Goal: Information Seeking & Learning: Learn about a topic

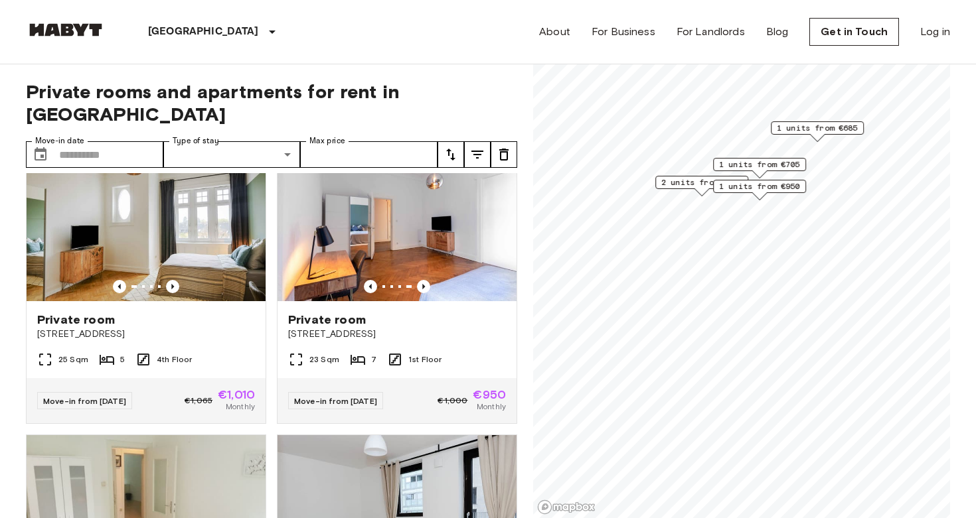
scroll to position [333, 0]
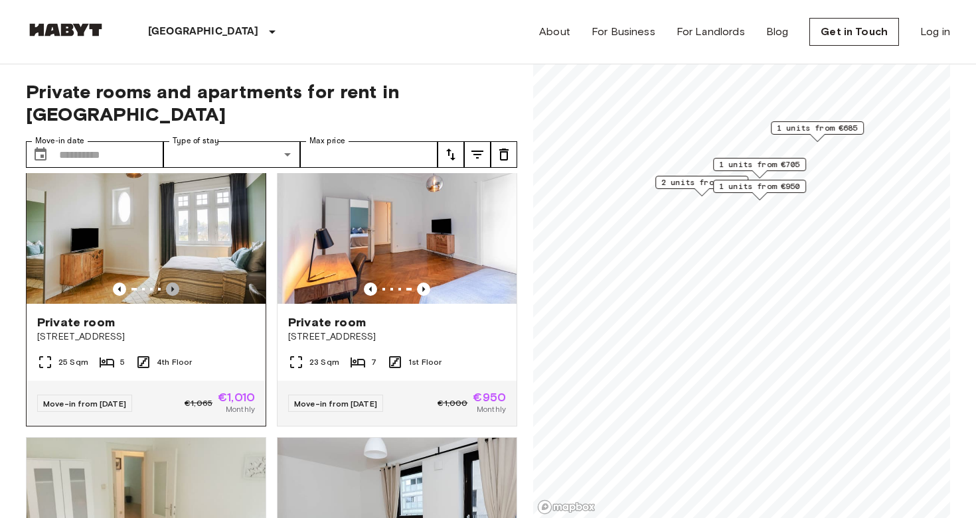
click at [177, 283] on icon "Previous image" at bounding box center [172, 289] width 13 height 13
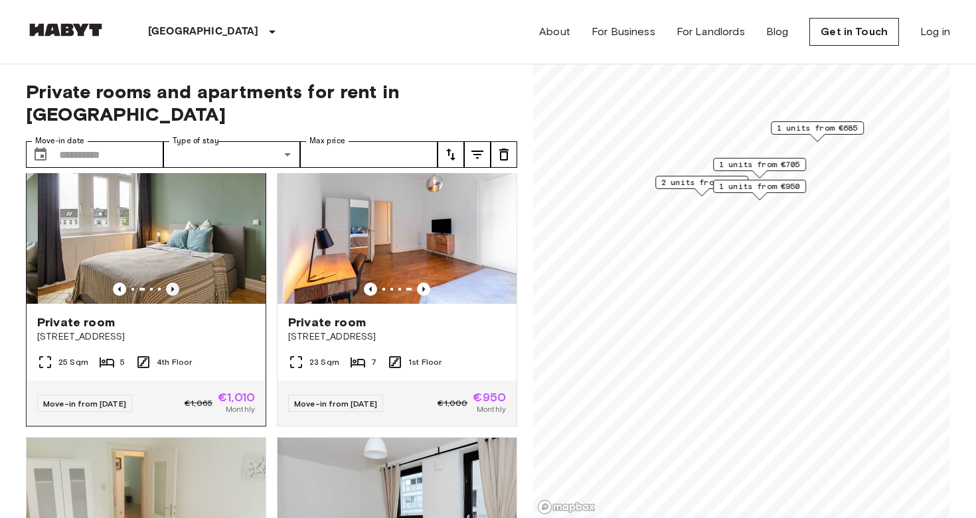
click at [177, 283] on icon "Previous image" at bounding box center [172, 289] width 13 height 13
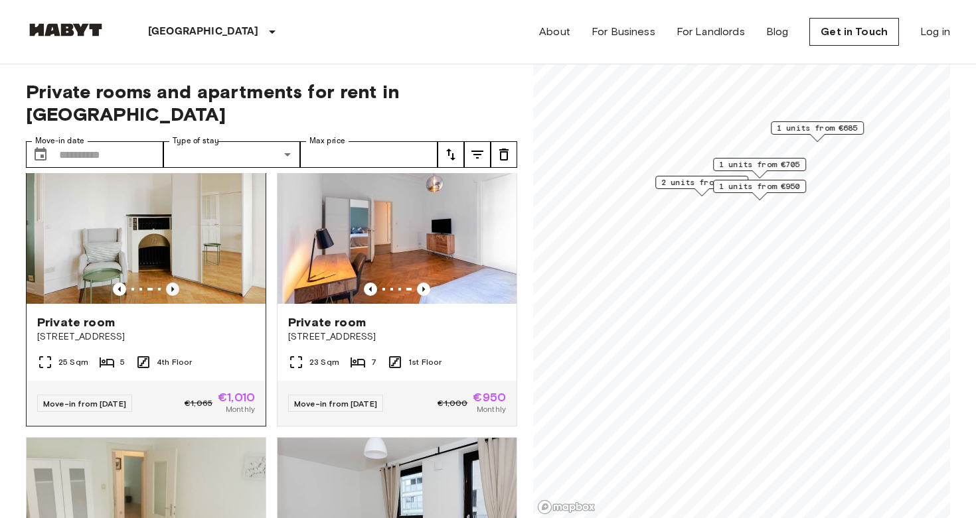
click at [177, 283] on icon "Previous image" at bounding box center [172, 289] width 13 height 13
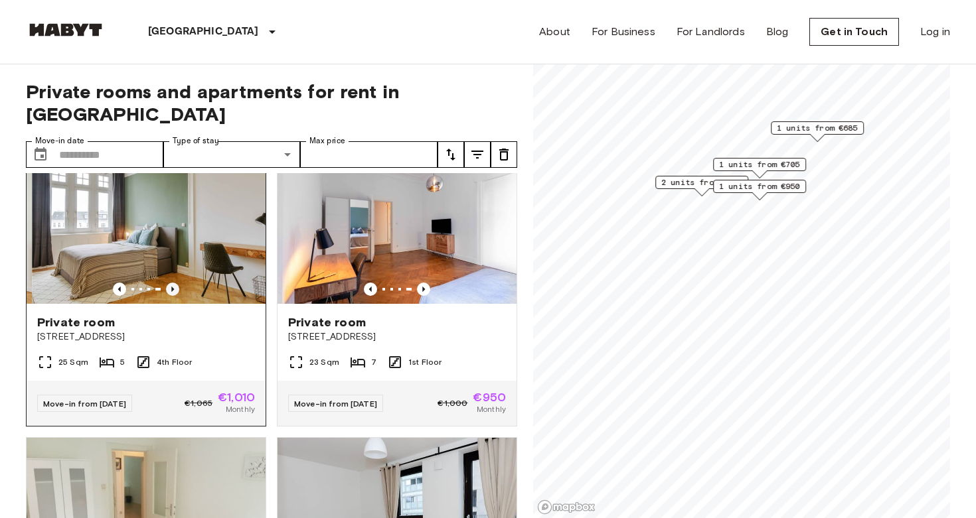
click at [177, 283] on icon "Previous image" at bounding box center [172, 289] width 13 height 13
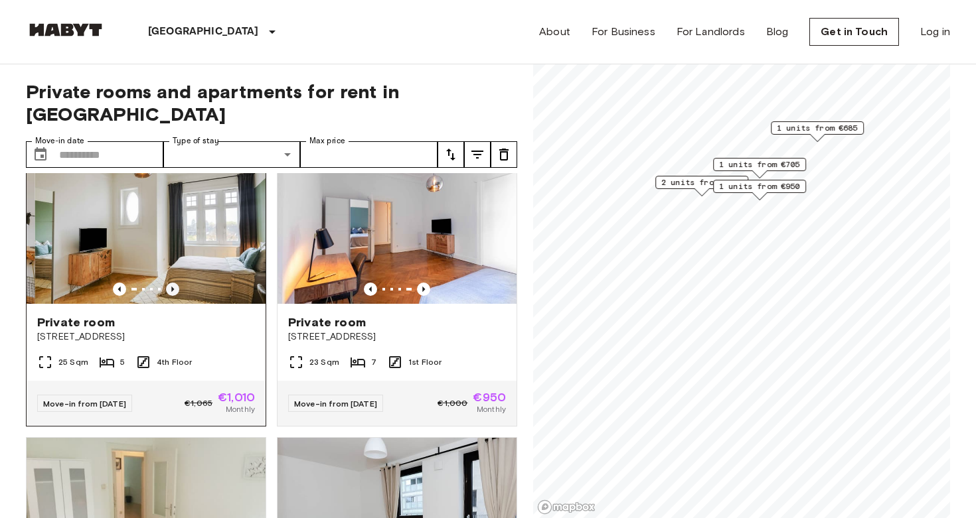
click at [177, 283] on icon "Previous image" at bounding box center [172, 289] width 13 height 13
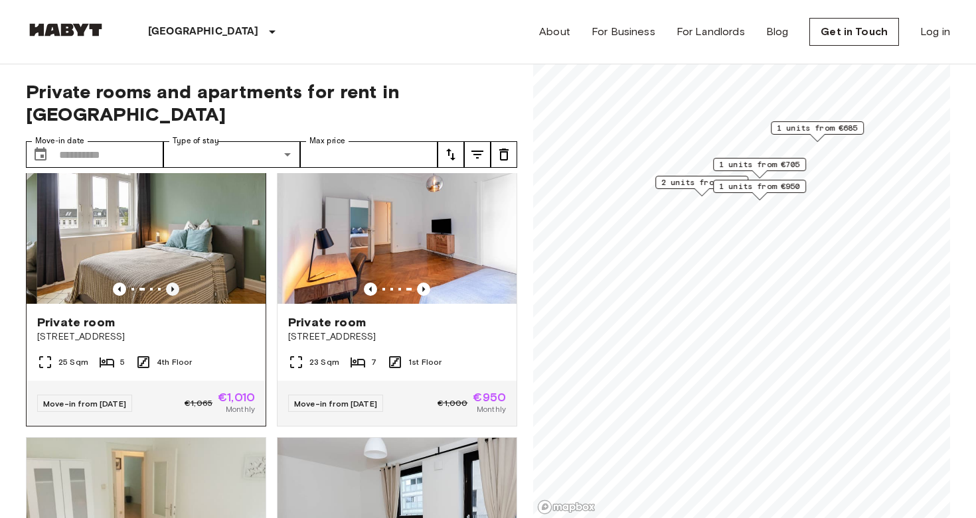
click at [177, 283] on icon "Previous image" at bounding box center [172, 289] width 13 height 13
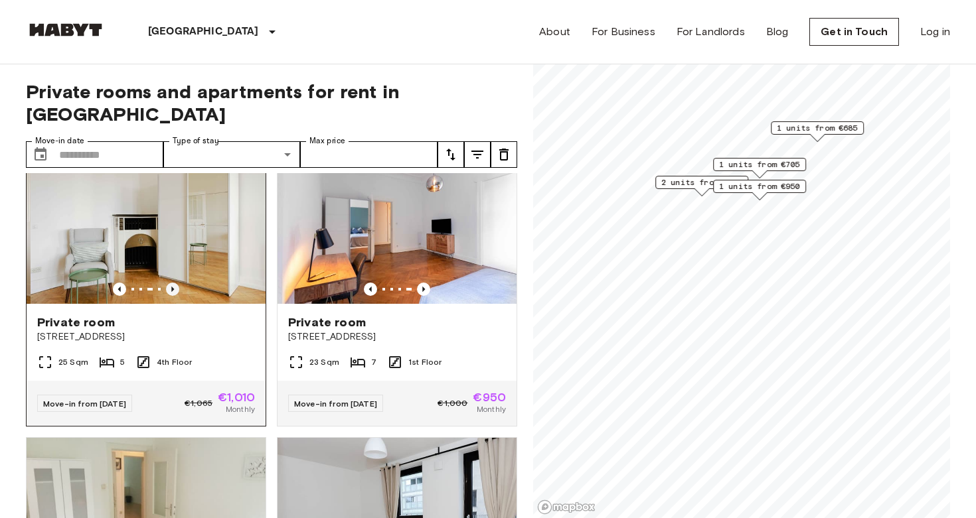
click at [177, 283] on icon "Previous image" at bounding box center [172, 289] width 13 height 13
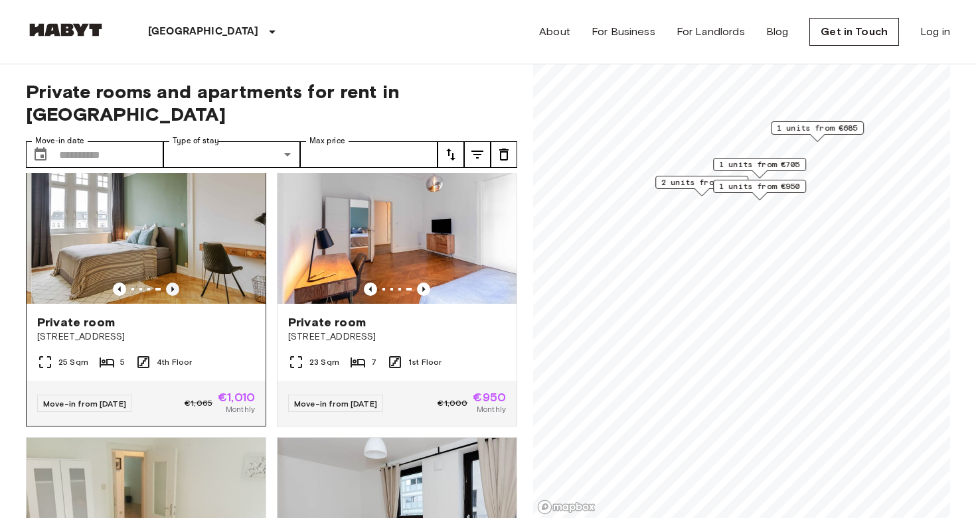
click at [177, 283] on icon "Previous image" at bounding box center [172, 289] width 13 height 13
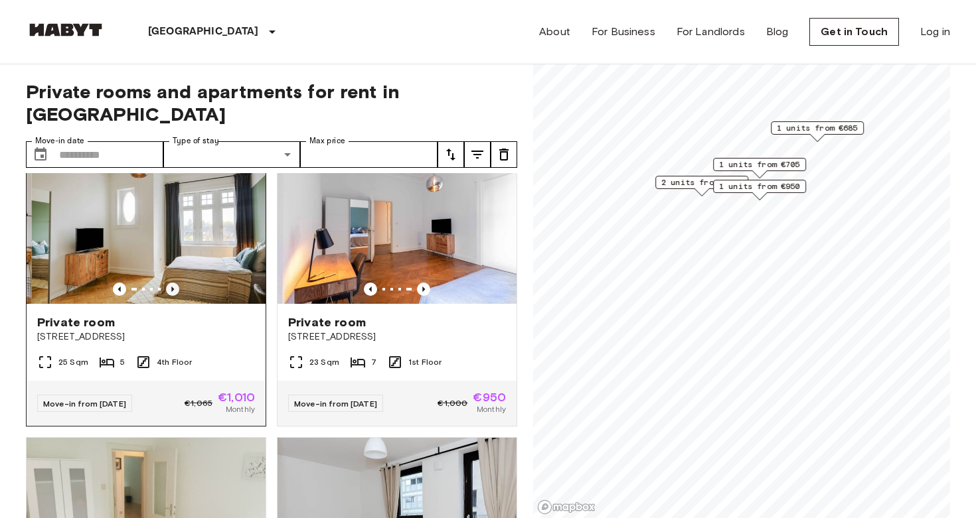
click at [177, 283] on icon "Previous image" at bounding box center [172, 289] width 13 height 13
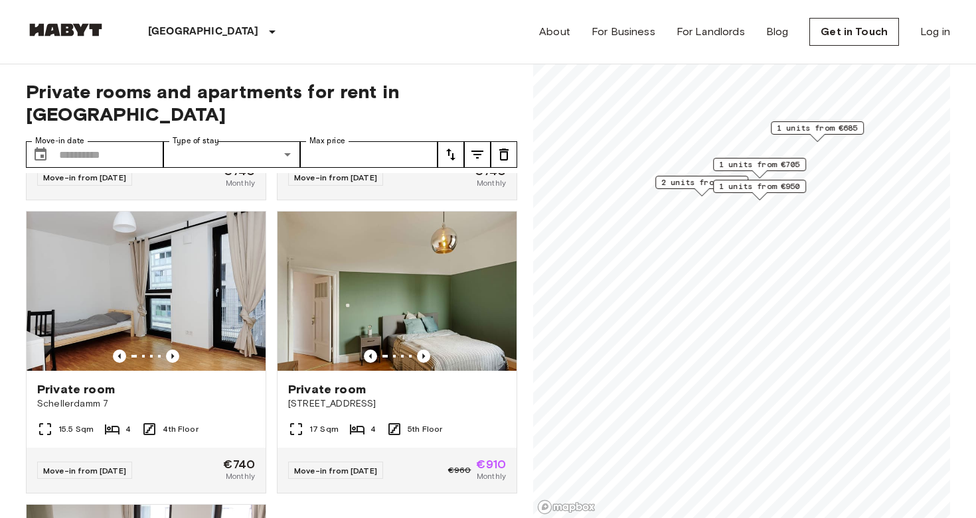
scroll to position [1171, 0]
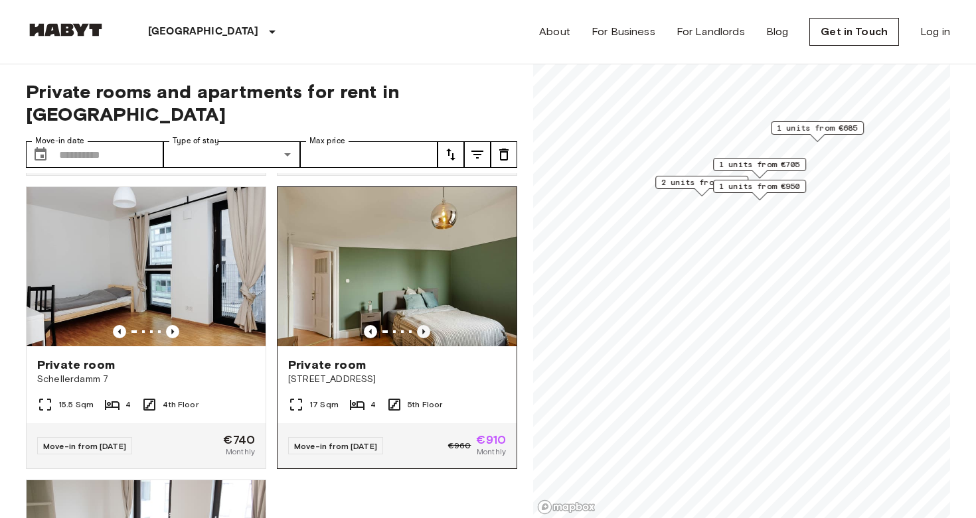
click at [428, 325] on icon "Previous image" at bounding box center [423, 331] width 13 height 13
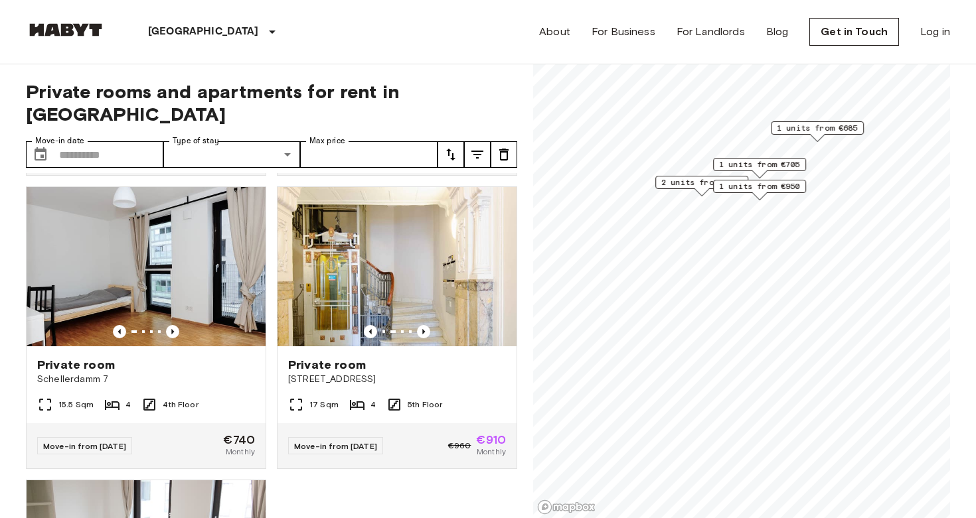
click at [808, 131] on span "1 units from €685" at bounding box center [817, 128] width 81 height 12
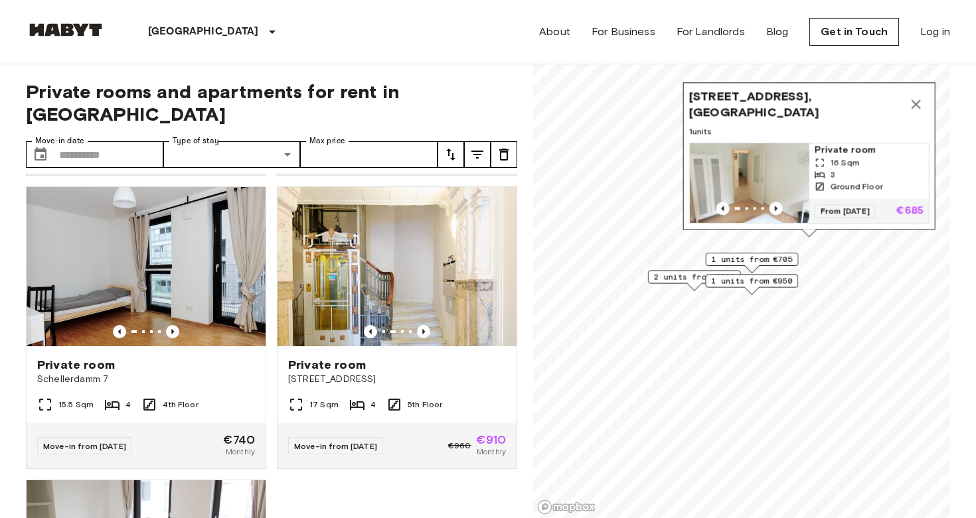
drag, startPoint x: 803, startPoint y: 175, endPoint x: 793, endPoint y: 282, distance: 108.0
click at [793, 273] on div "1 units from €705" at bounding box center [752, 263] width 93 height 21
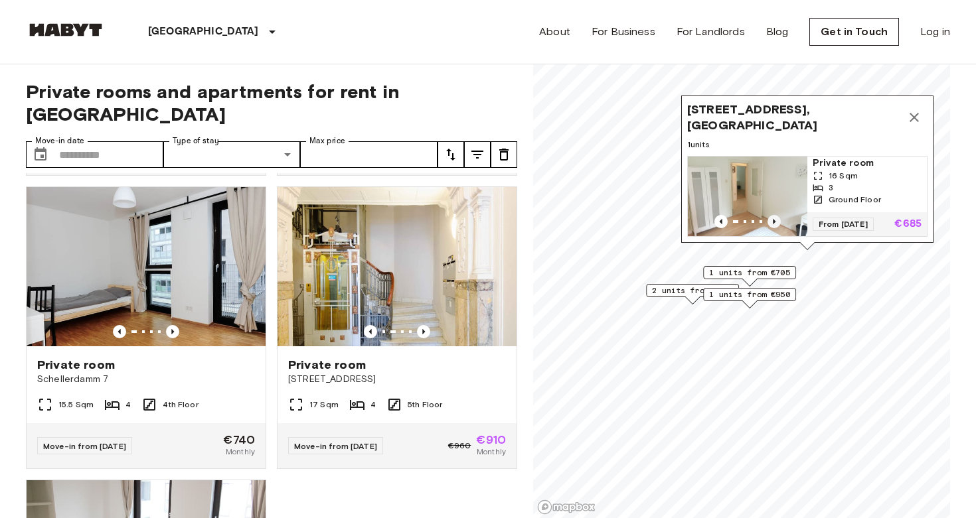
click at [775, 220] on icon "Previous image" at bounding box center [773, 221] width 13 height 13
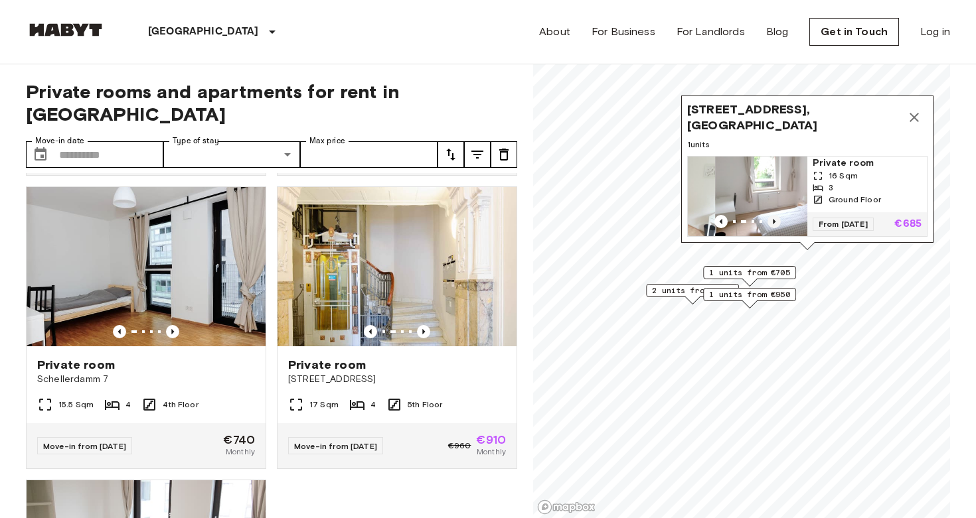
click at [775, 220] on icon "Previous image" at bounding box center [773, 221] width 13 height 13
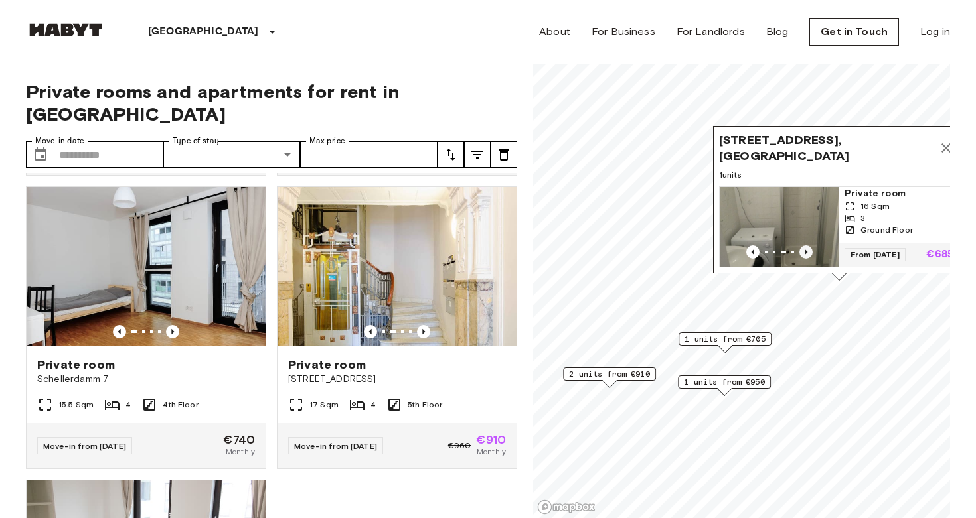
click at [807, 252] on icon "Previous image" at bounding box center [805, 252] width 13 height 13
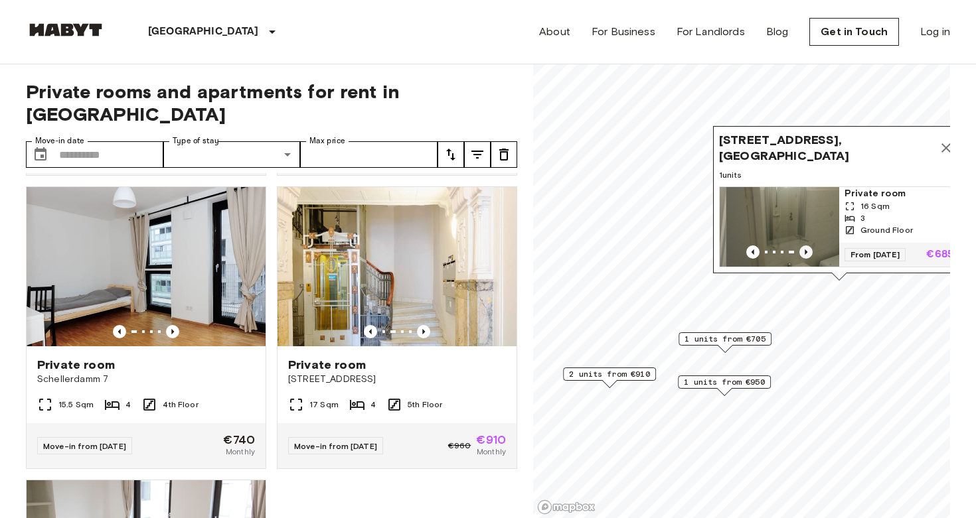
click at [807, 252] on icon "Previous image" at bounding box center [805, 252] width 13 height 13
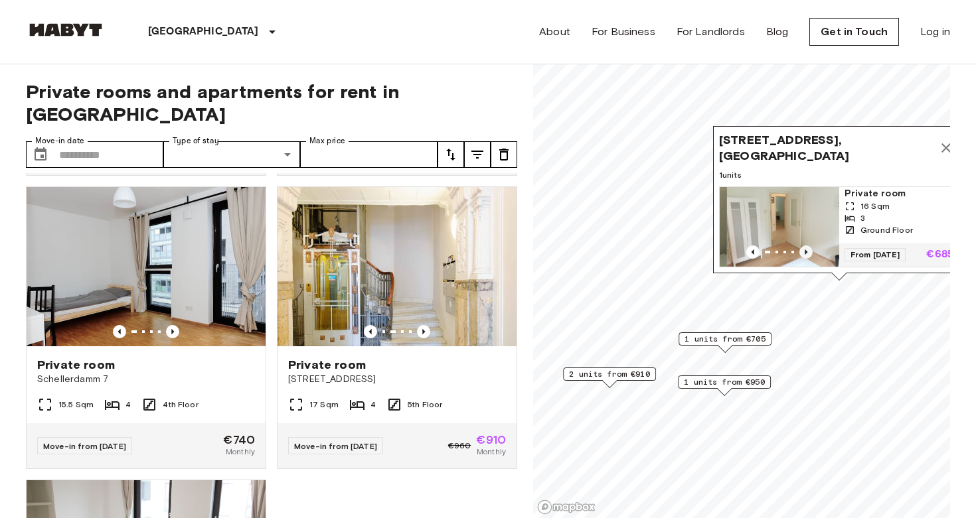
click at [807, 252] on icon "Previous image" at bounding box center [805, 252] width 13 height 13
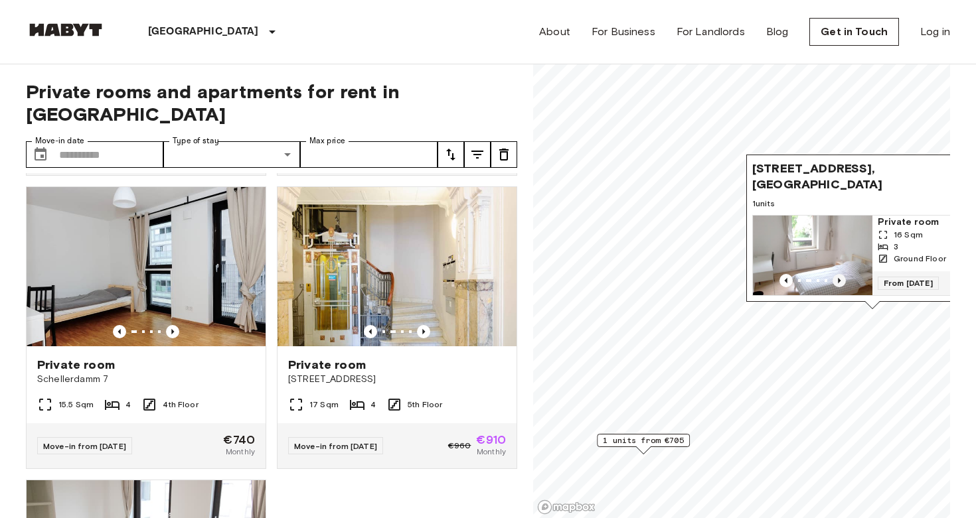
click at [836, 277] on icon "Previous image" at bounding box center [838, 280] width 13 height 13
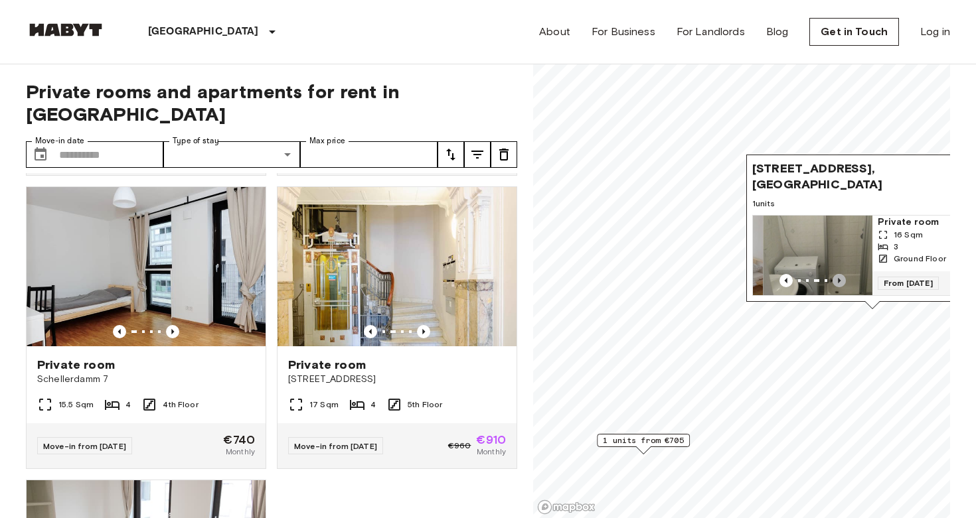
click at [836, 278] on icon "Previous image" at bounding box center [838, 280] width 13 height 13
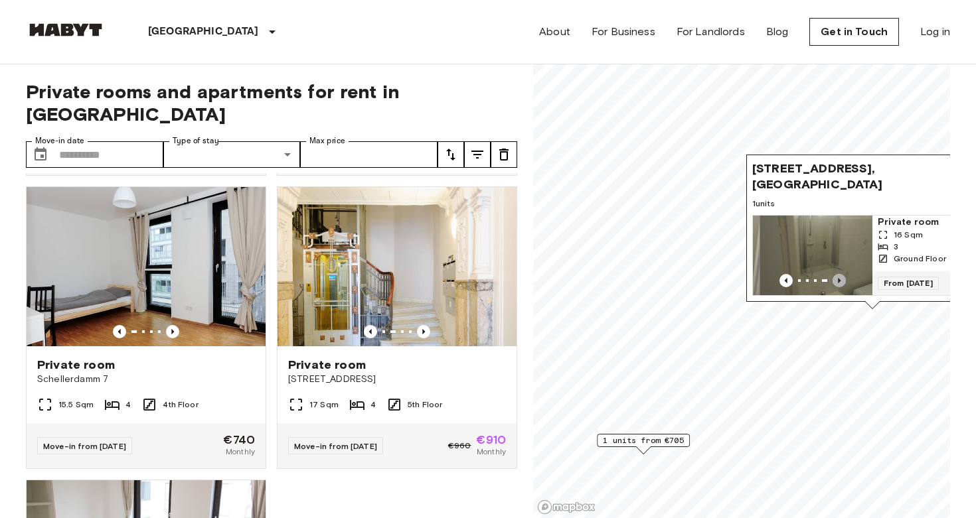
click at [836, 278] on icon "Previous image" at bounding box center [838, 280] width 13 height 13
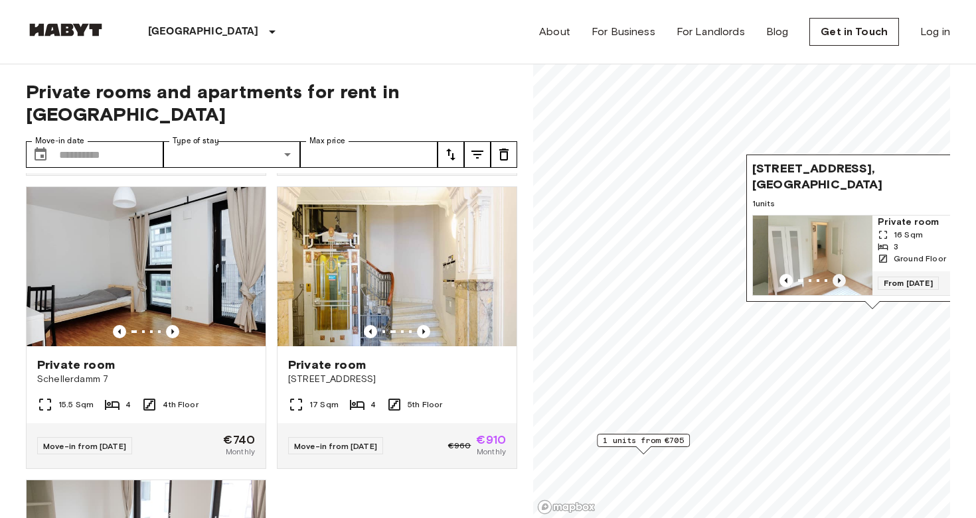
click at [836, 279] on icon "Previous image" at bounding box center [838, 280] width 13 height 13
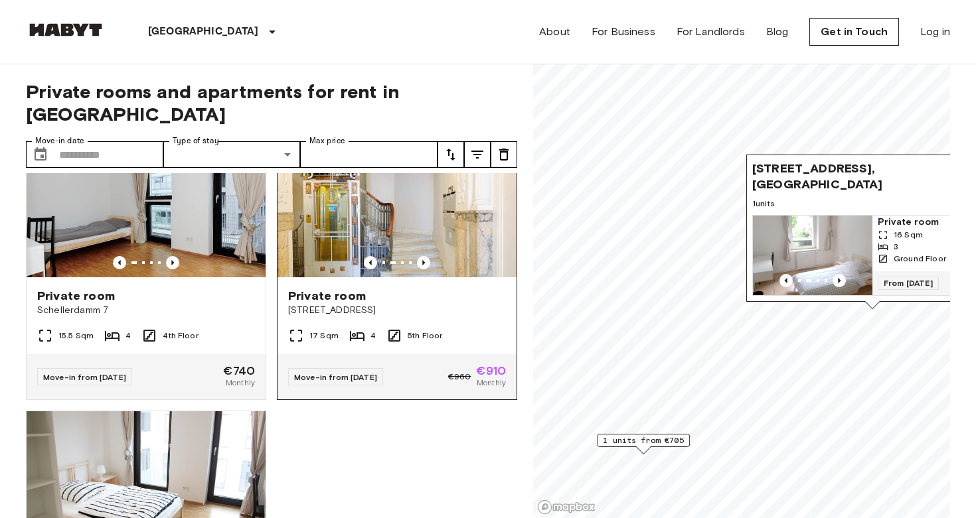
scroll to position [1419, 0]
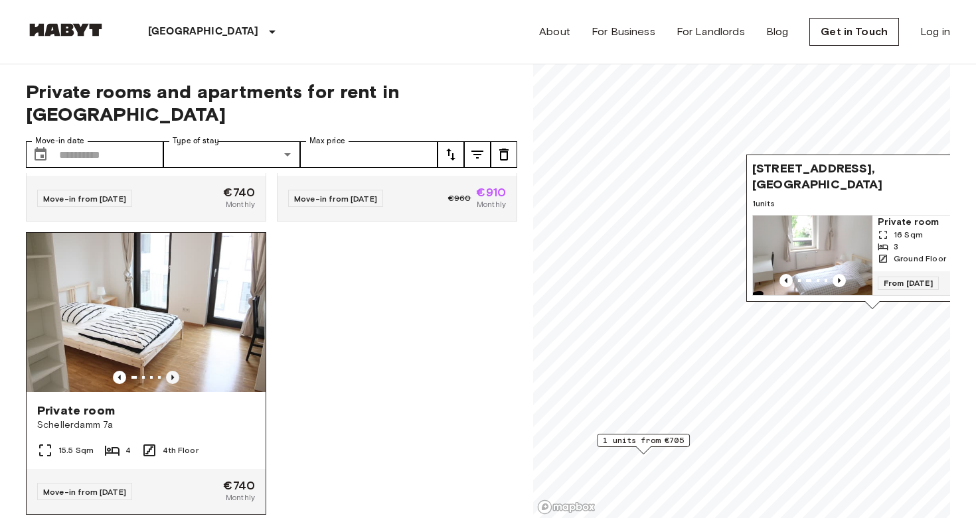
click at [175, 371] on icon "Previous image" at bounding box center [172, 377] width 13 height 13
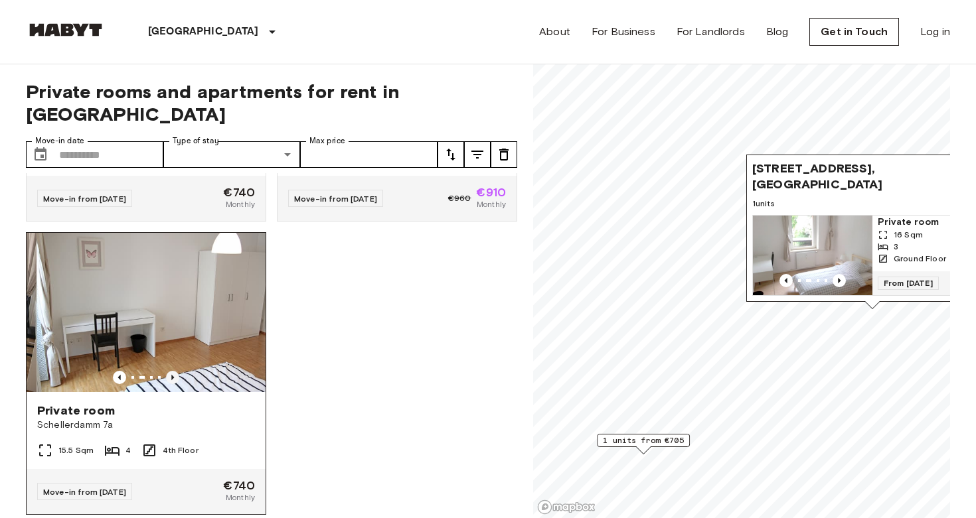
click at [175, 371] on icon "Previous image" at bounding box center [172, 377] width 13 height 13
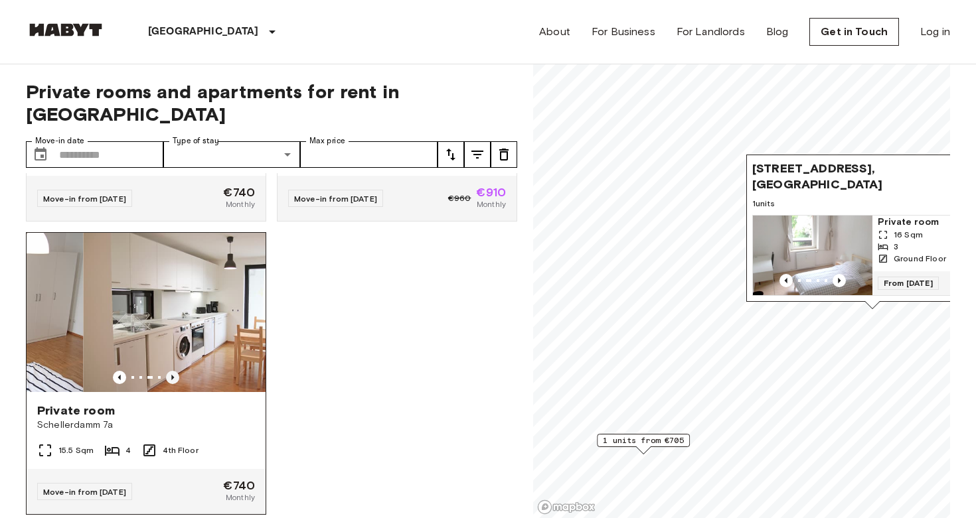
click at [175, 371] on icon "Previous image" at bounding box center [172, 377] width 13 height 13
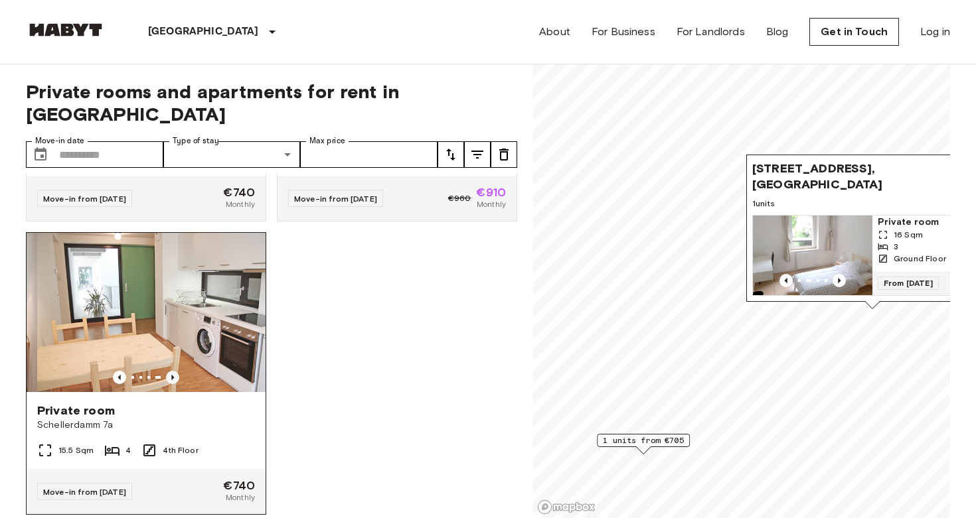
click at [175, 371] on icon "Previous image" at bounding box center [172, 377] width 13 height 13
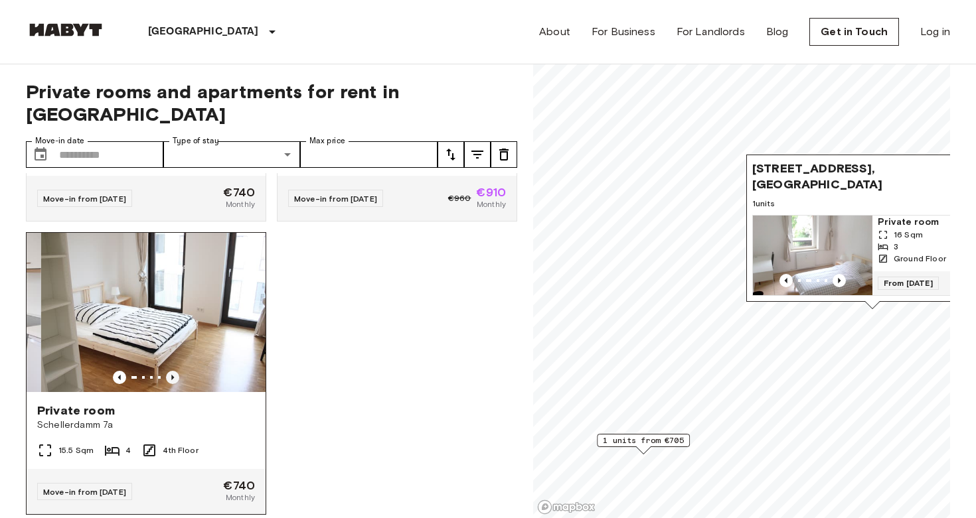
click at [175, 371] on icon "Previous image" at bounding box center [172, 377] width 13 height 13
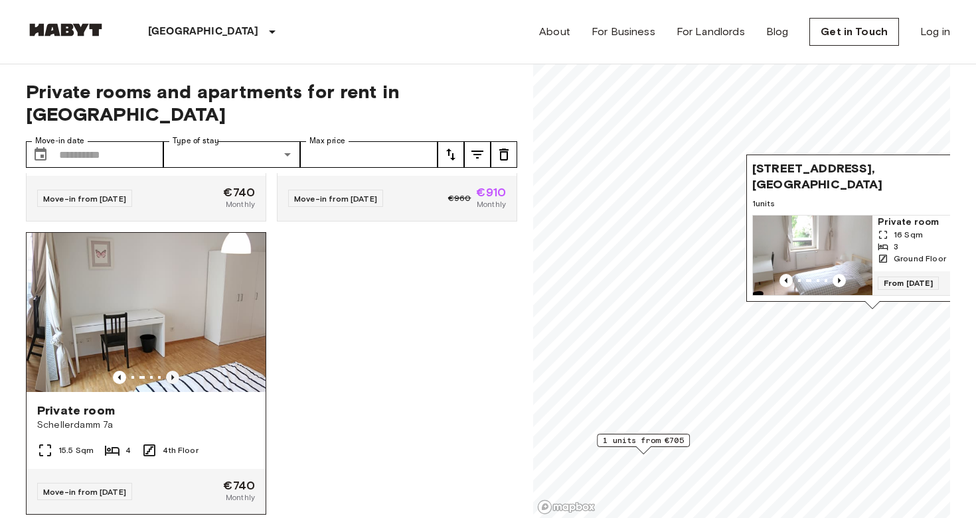
click at [175, 371] on icon "Previous image" at bounding box center [172, 377] width 13 height 13
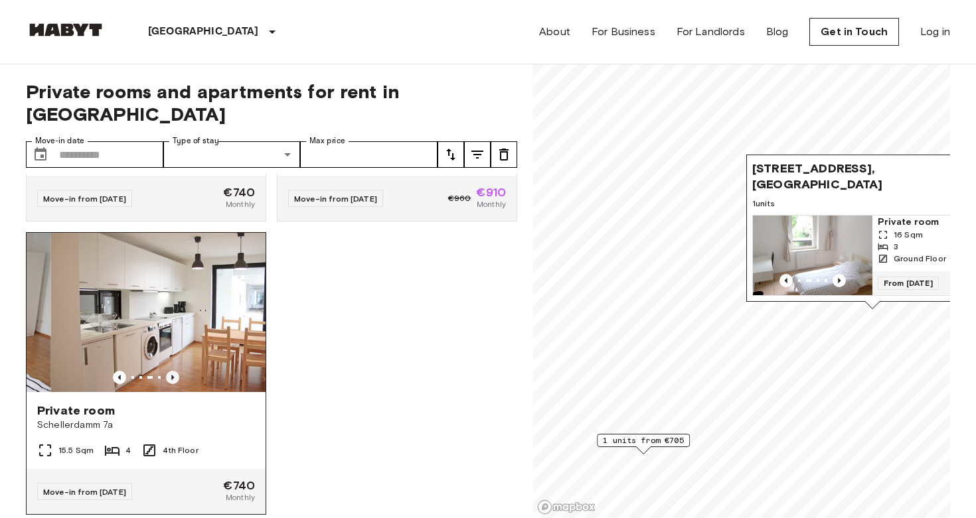
click at [175, 371] on icon "Previous image" at bounding box center [172, 377] width 13 height 13
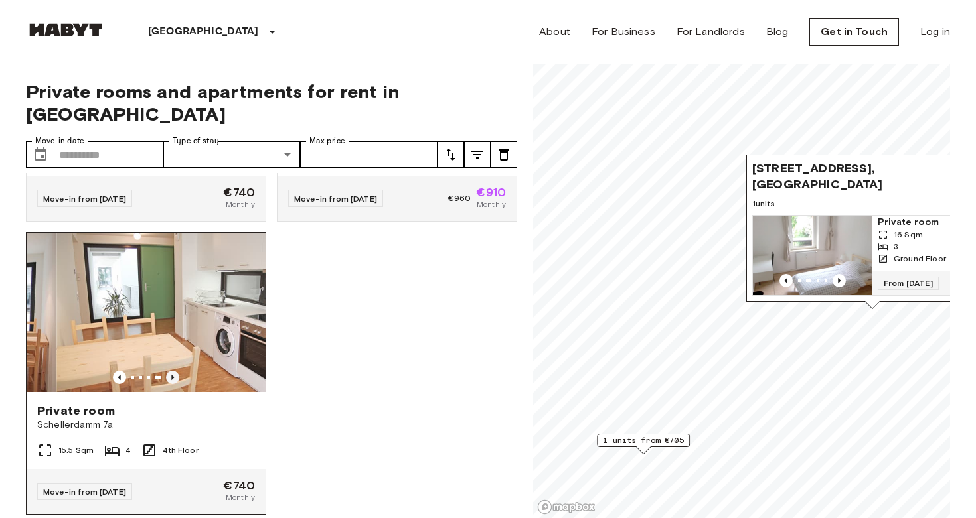
click at [175, 371] on icon "Previous image" at bounding box center [172, 377] width 13 height 13
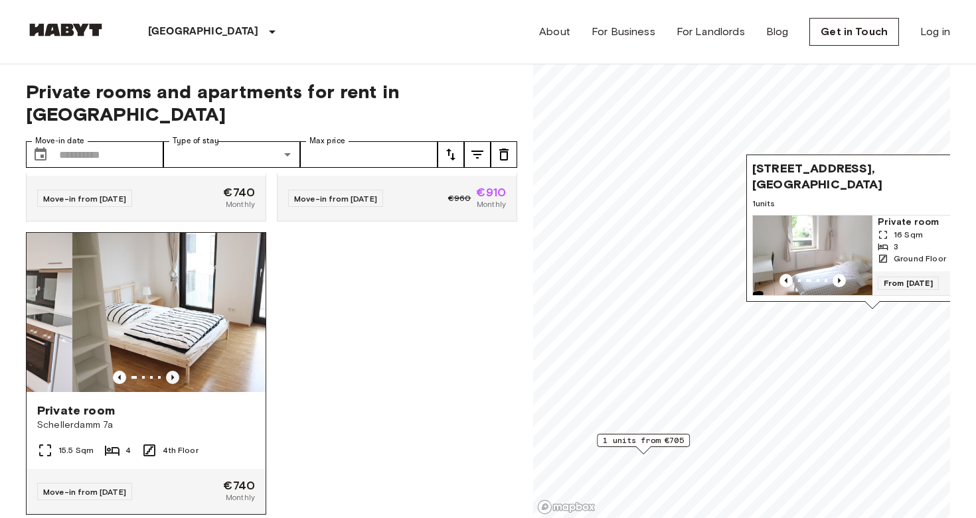
click at [175, 371] on icon "Previous image" at bounding box center [172, 377] width 13 height 13
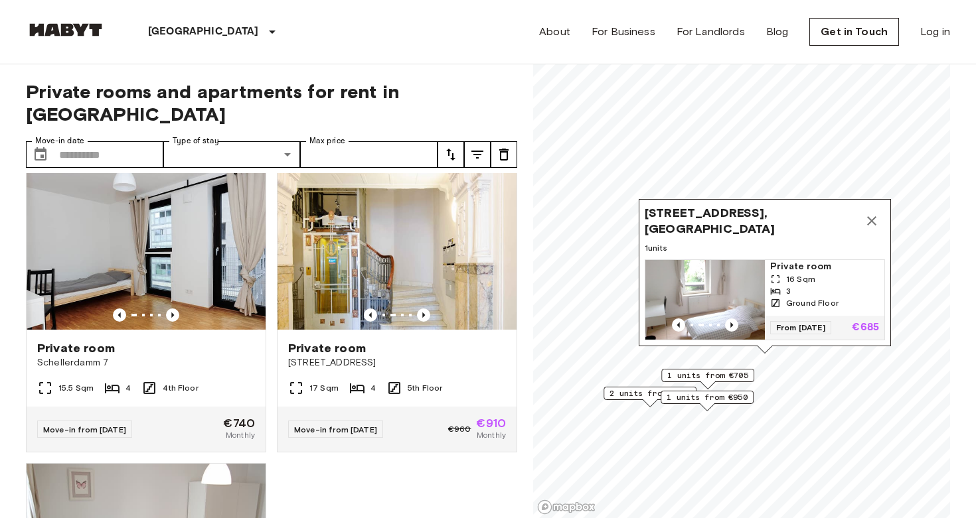
scroll to position [1187, 0]
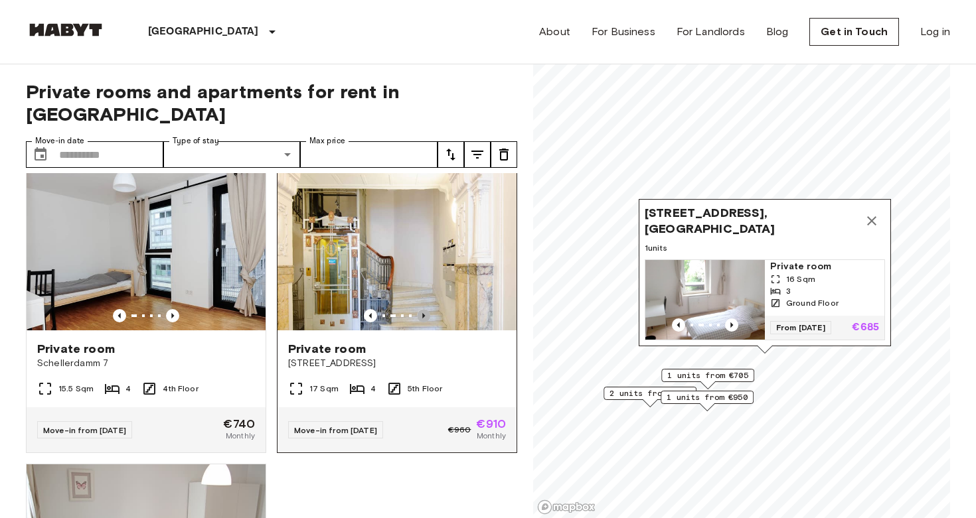
click at [427, 309] on icon "Previous image" at bounding box center [423, 315] width 13 height 13
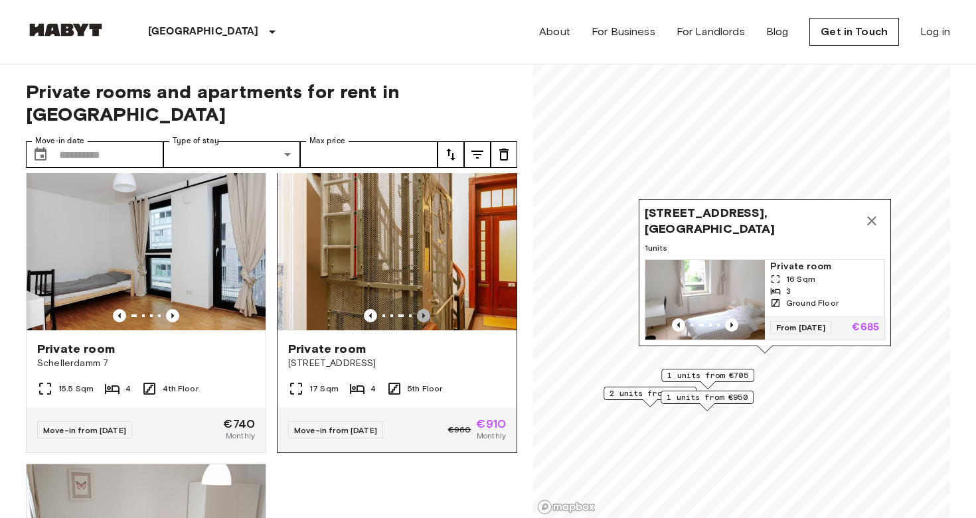
click at [427, 309] on icon "Previous image" at bounding box center [423, 315] width 13 height 13
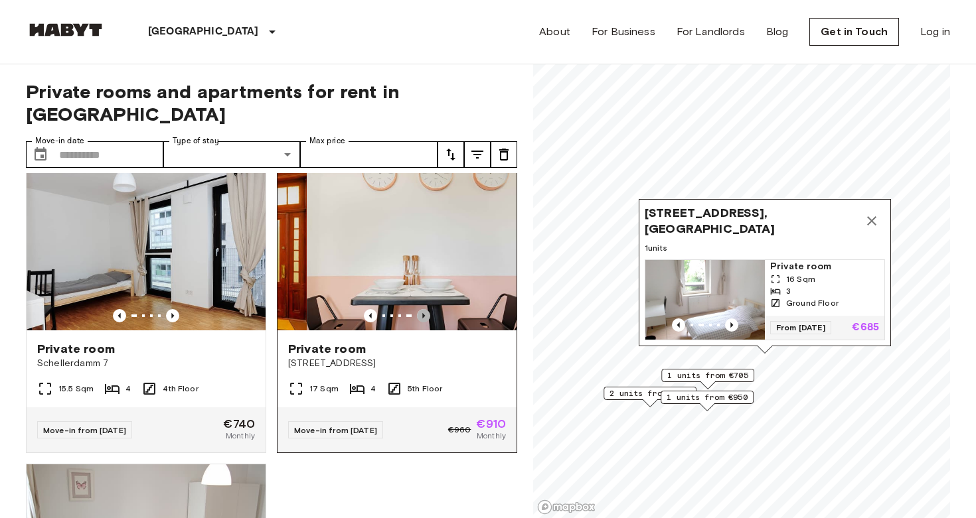
click at [427, 309] on icon "Previous image" at bounding box center [423, 315] width 13 height 13
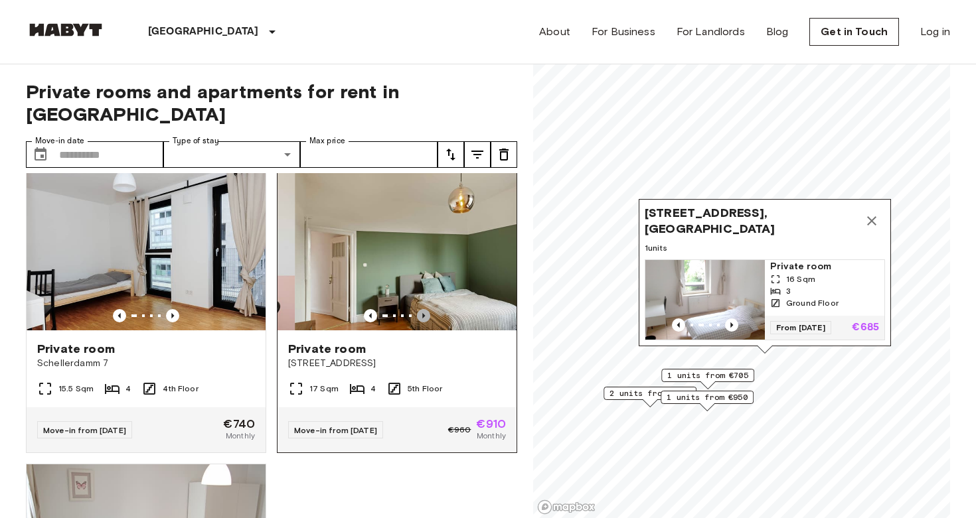
click at [427, 309] on icon "Previous image" at bounding box center [423, 315] width 13 height 13
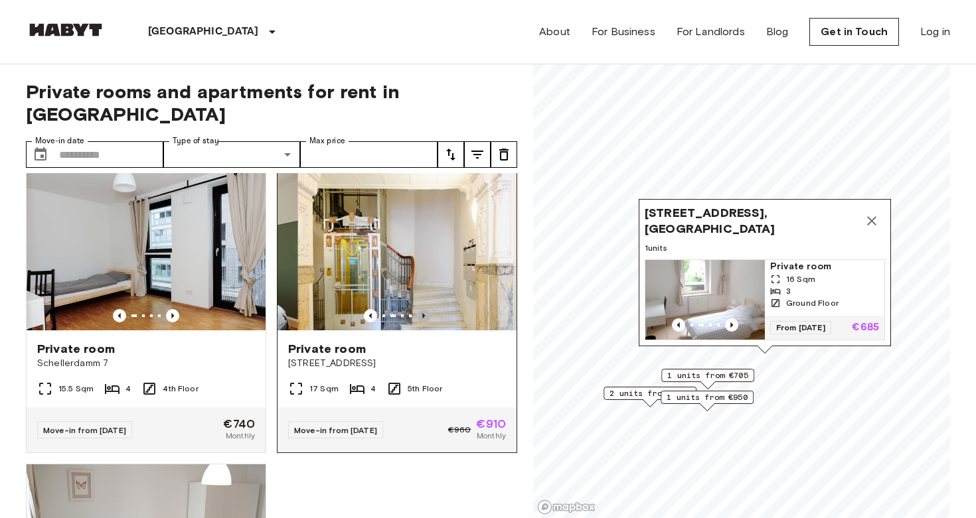
click at [427, 309] on icon "Previous image" at bounding box center [423, 315] width 13 height 13
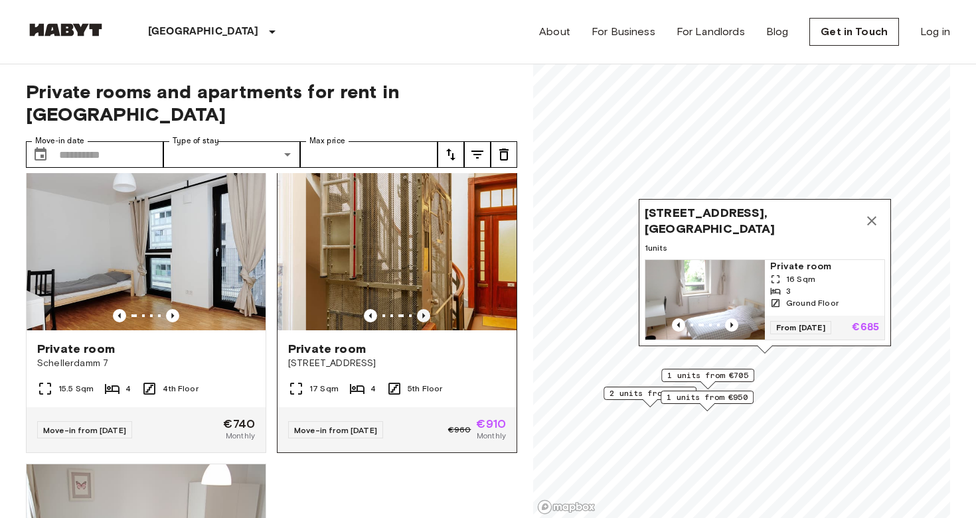
click at [427, 309] on icon "Previous image" at bounding box center [423, 315] width 13 height 13
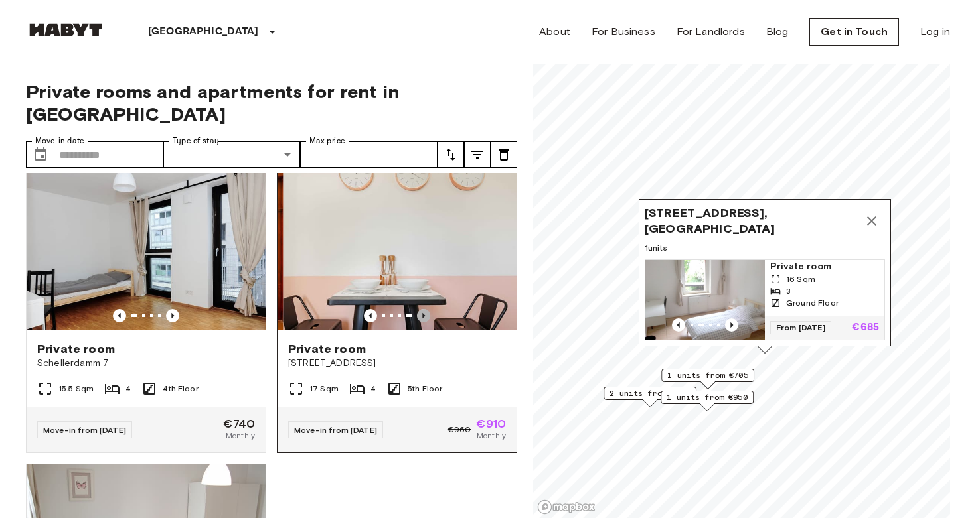
click at [428, 309] on icon "Previous image" at bounding box center [423, 315] width 13 height 13
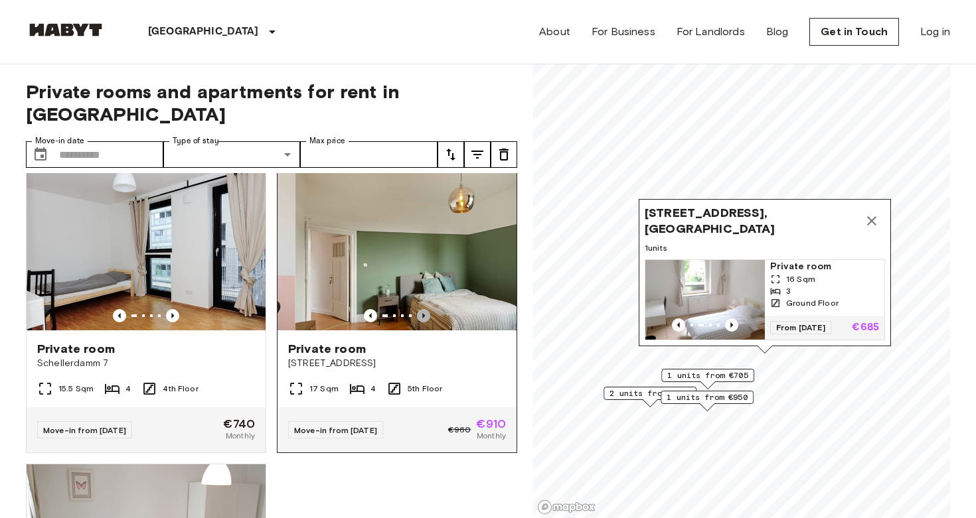
click at [428, 309] on icon "Previous image" at bounding box center [423, 315] width 13 height 13
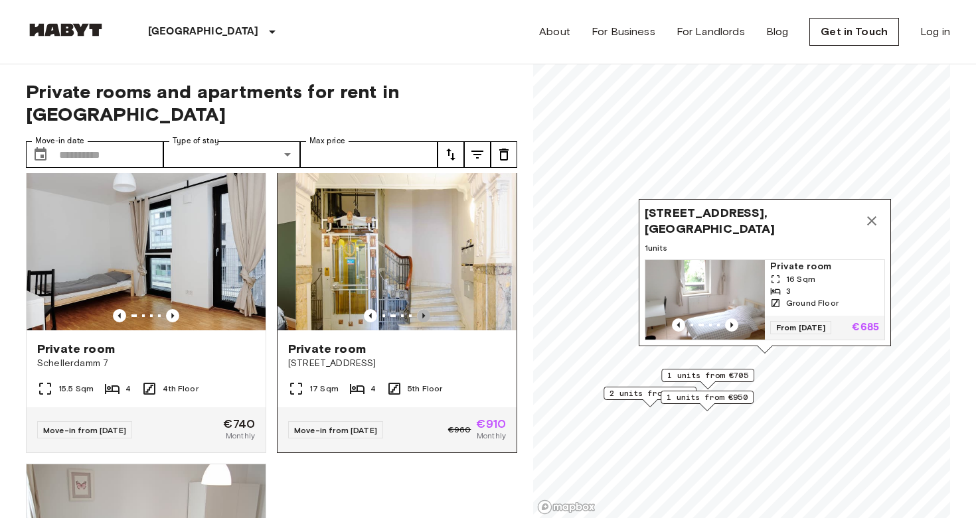
click at [428, 309] on icon "Previous image" at bounding box center [423, 315] width 13 height 13
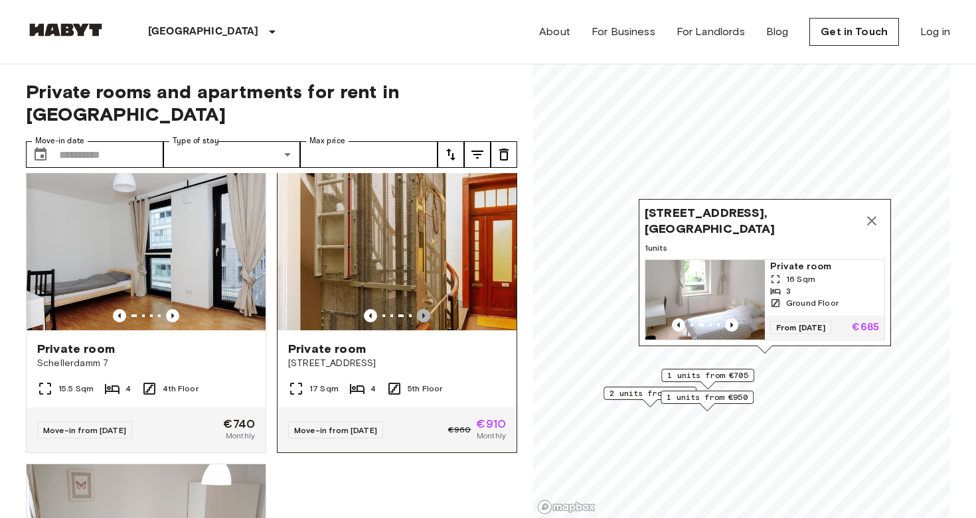
click at [428, 309] on icon "Previous image" at bounding box center [423, 315] width 13 height 13
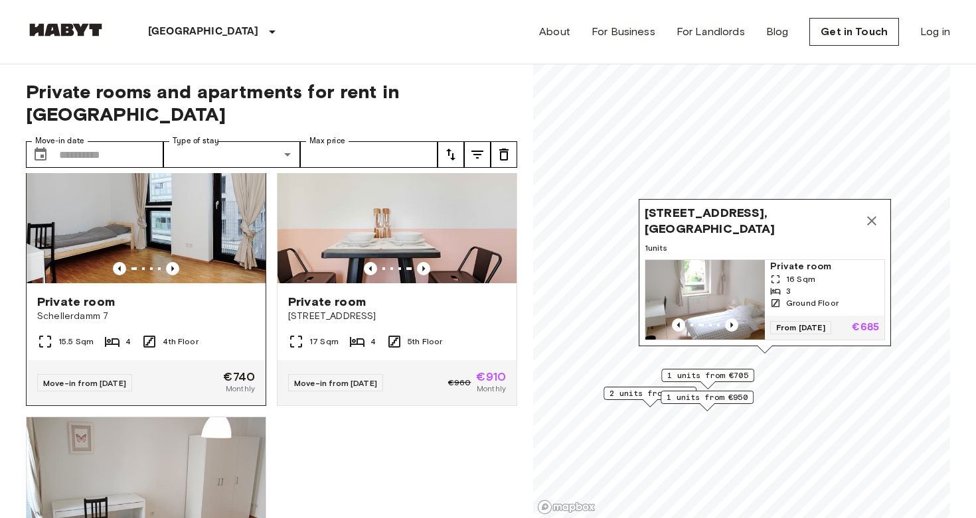
scroll to position [1235, 0]
